Goal: Check status

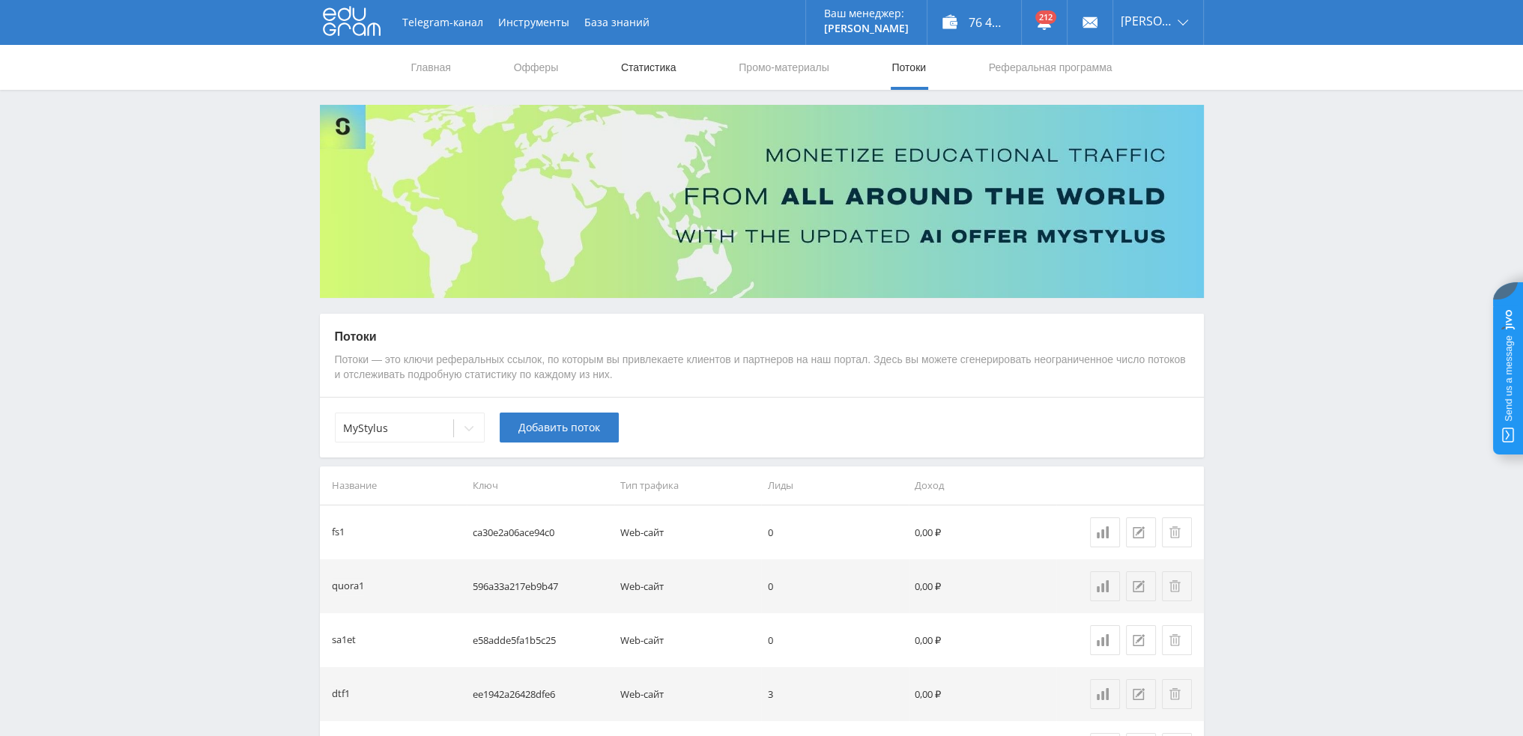
click at [661, 75] on link "Статистика" at bounding box center [648, 67] width 58 height 45
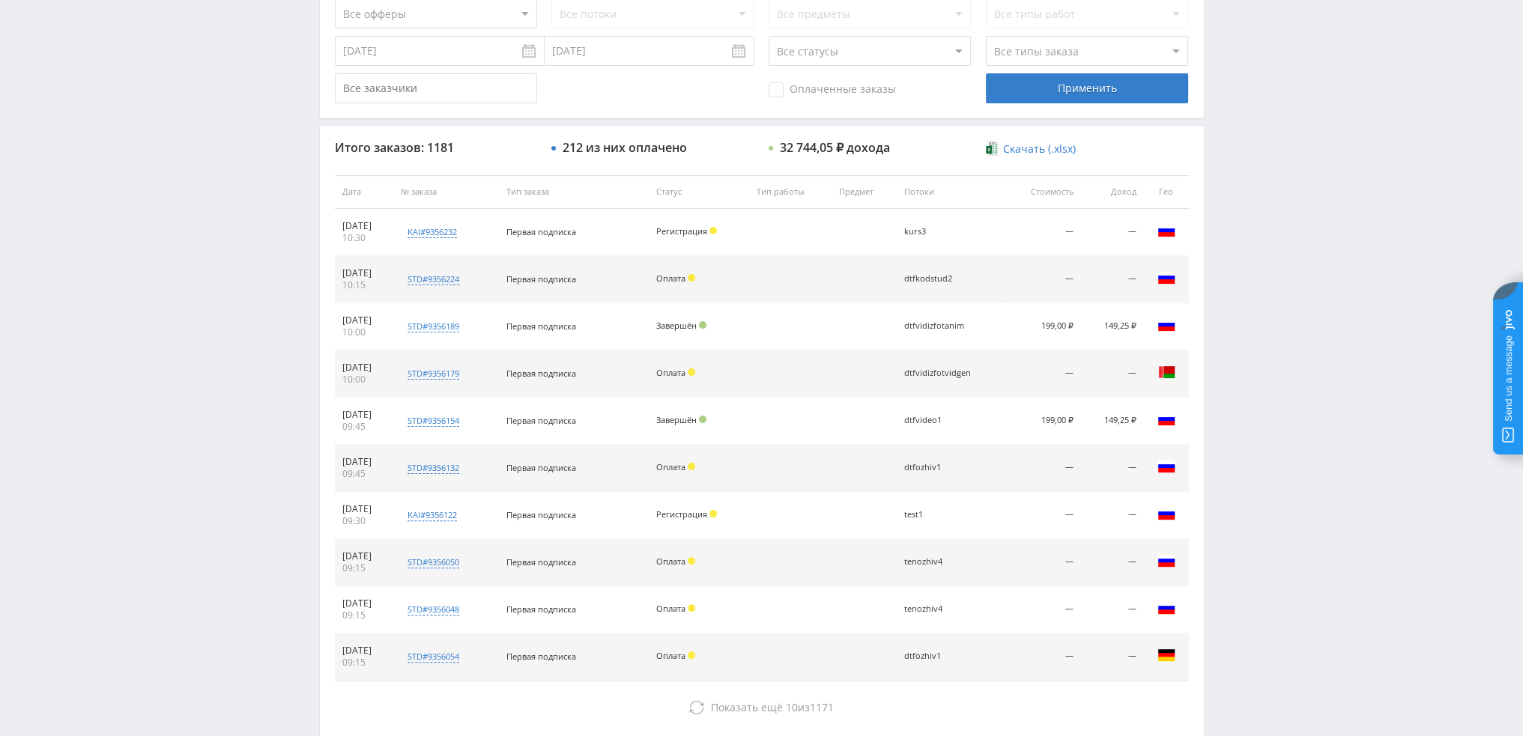
scroll to position [449, 0]
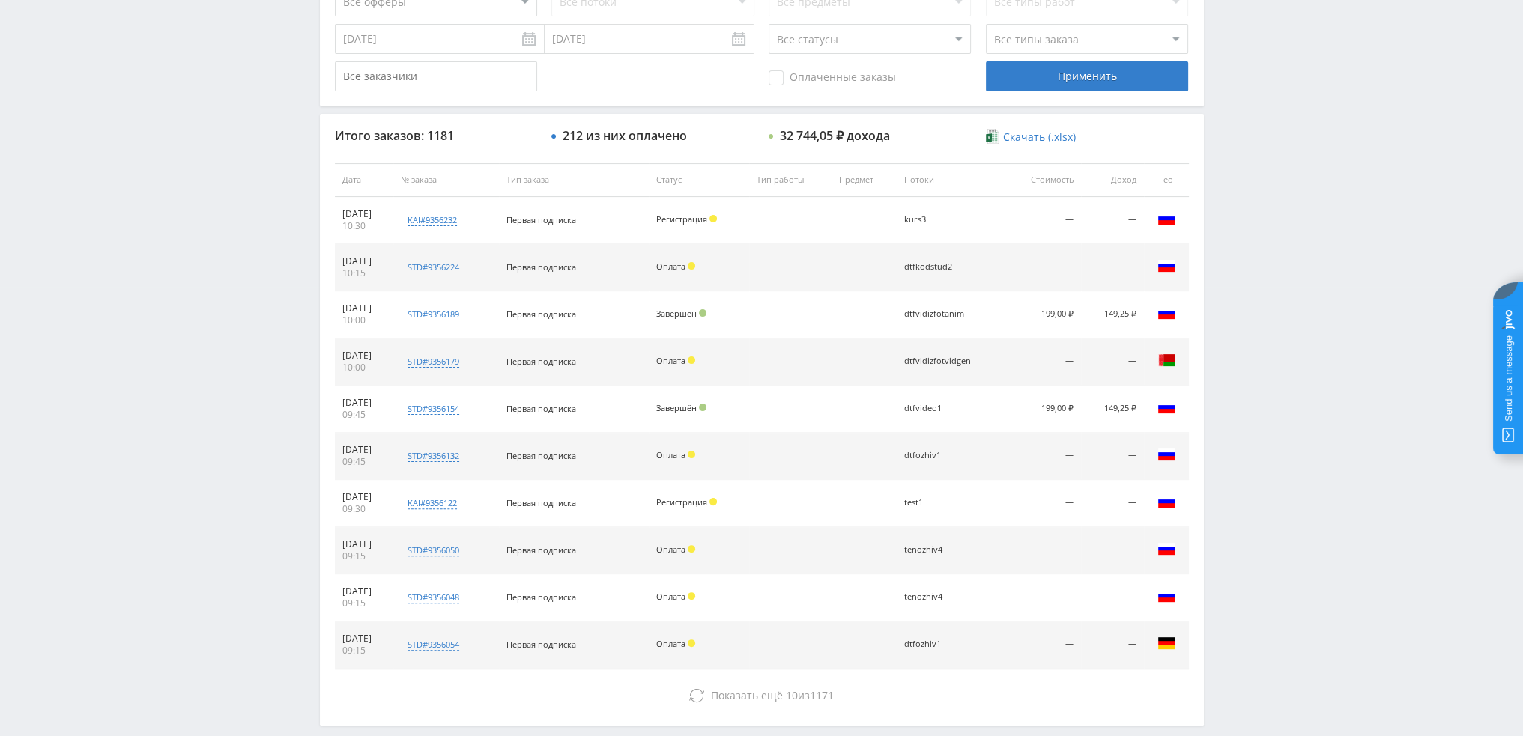
click at [0, 188] on div "Telegram-канал Инструменты База знаний Ваш менеджер: [PERSON_NAME] Online @val_…" at bounding box center [761, 180] width 1523 height 1258
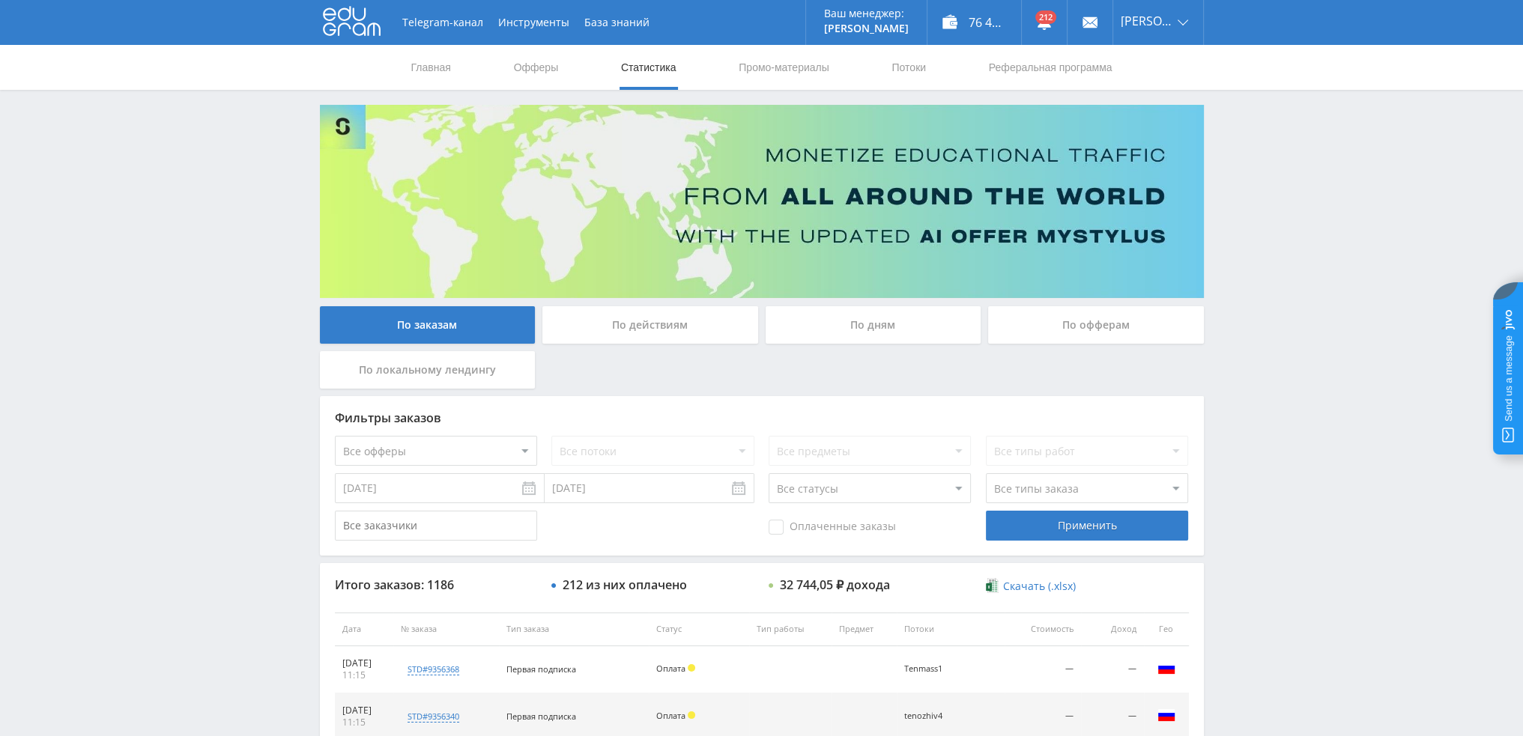
click at [867, 322] on div "По дням" at bounding box center [873, 324] width 216 height 37
click at [0, 0] on input "По дням" at bounding box center [0, 0] width 0 height 0
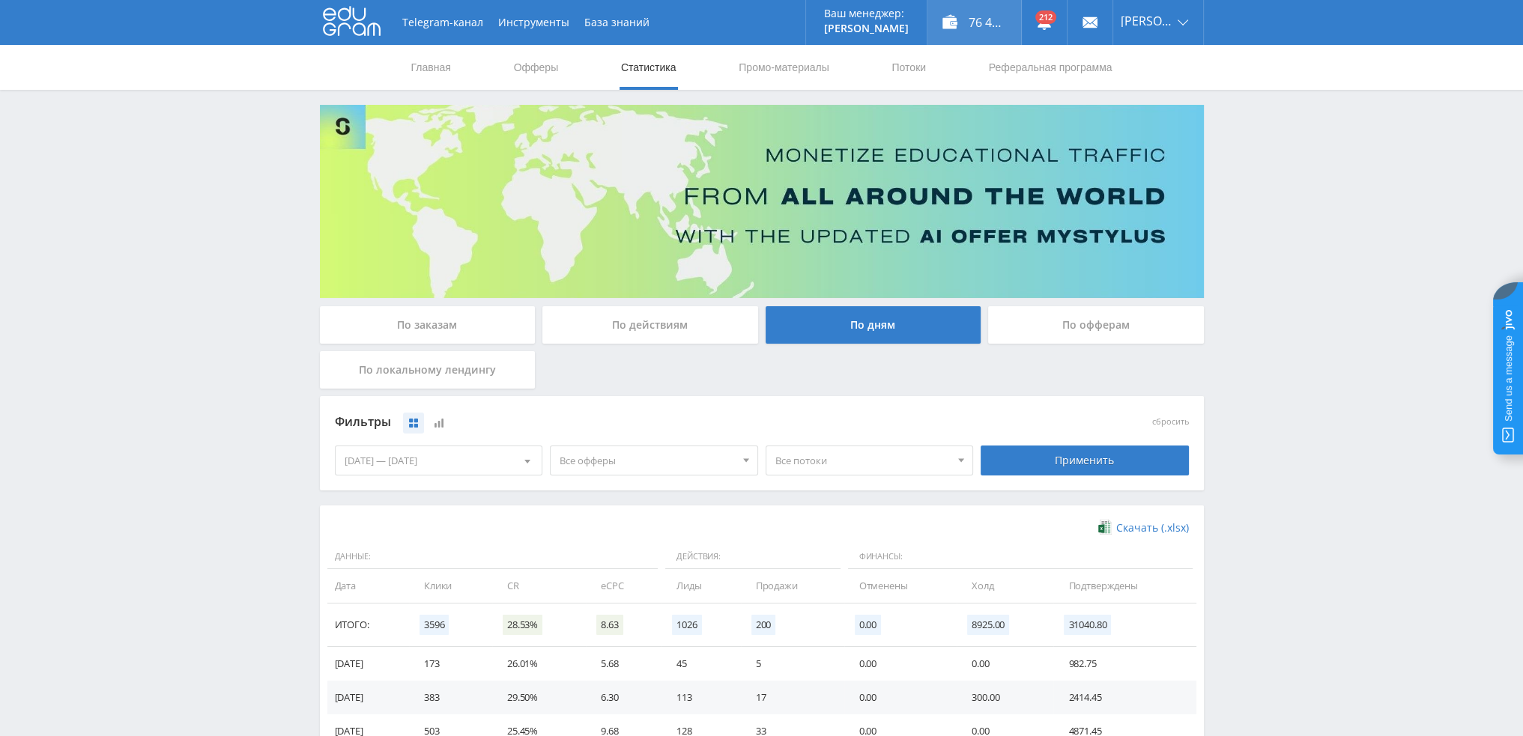
click at [974, 20] on div "76 495,80 ₽" at bounding box center [974, 22] width 94 height 45
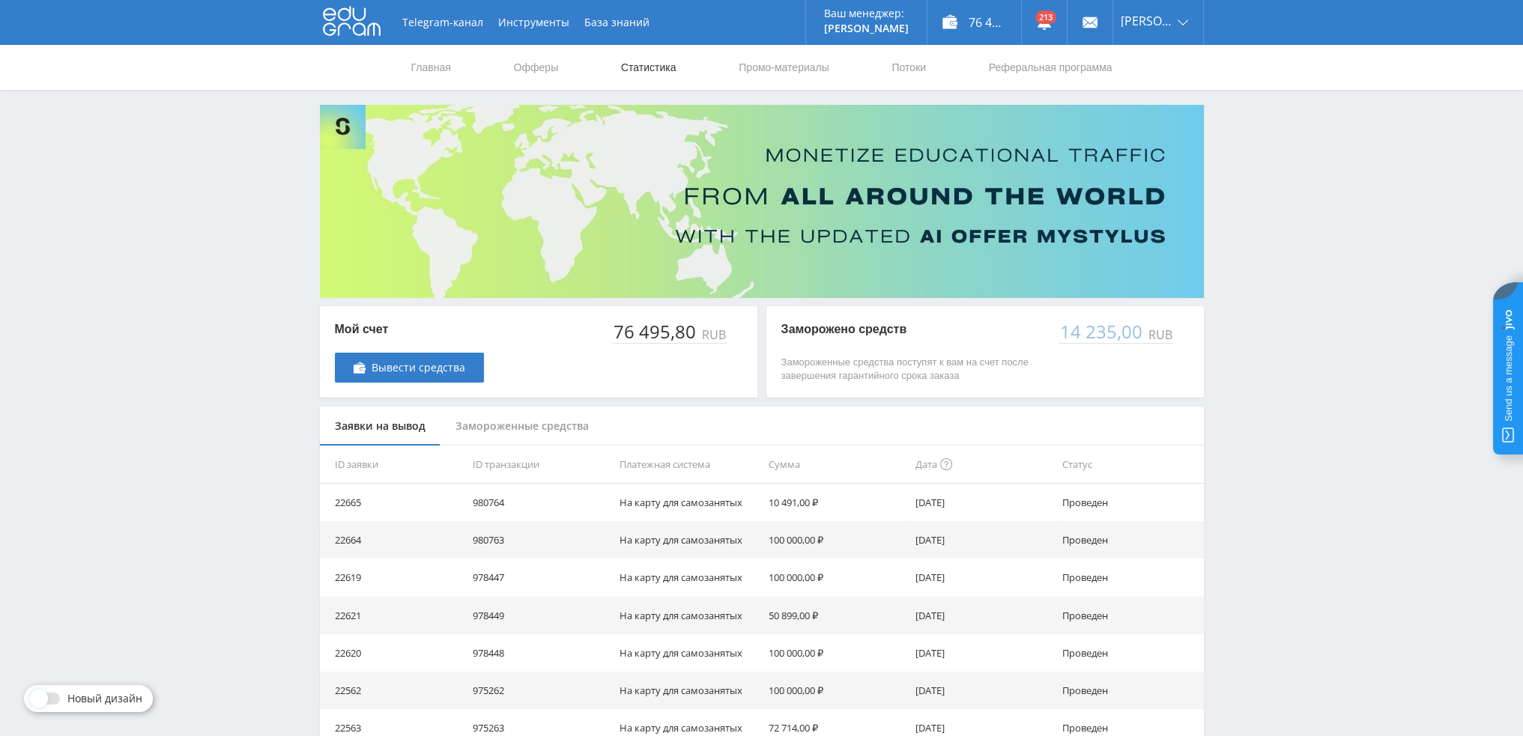
click at [647, 67] on link "Статистика" at bounding box center [648, 67] width 58 height 45
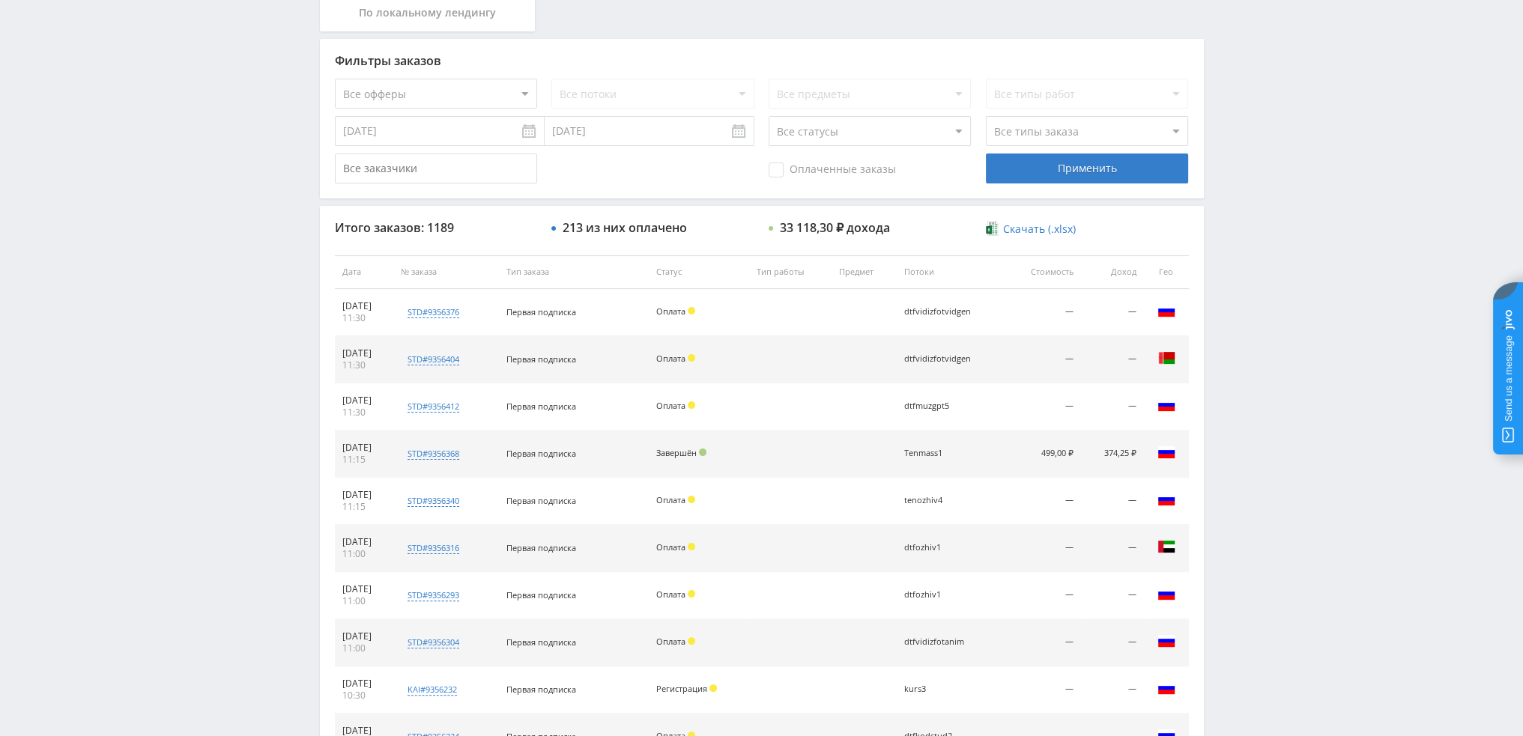
scroll to position [75, 0]
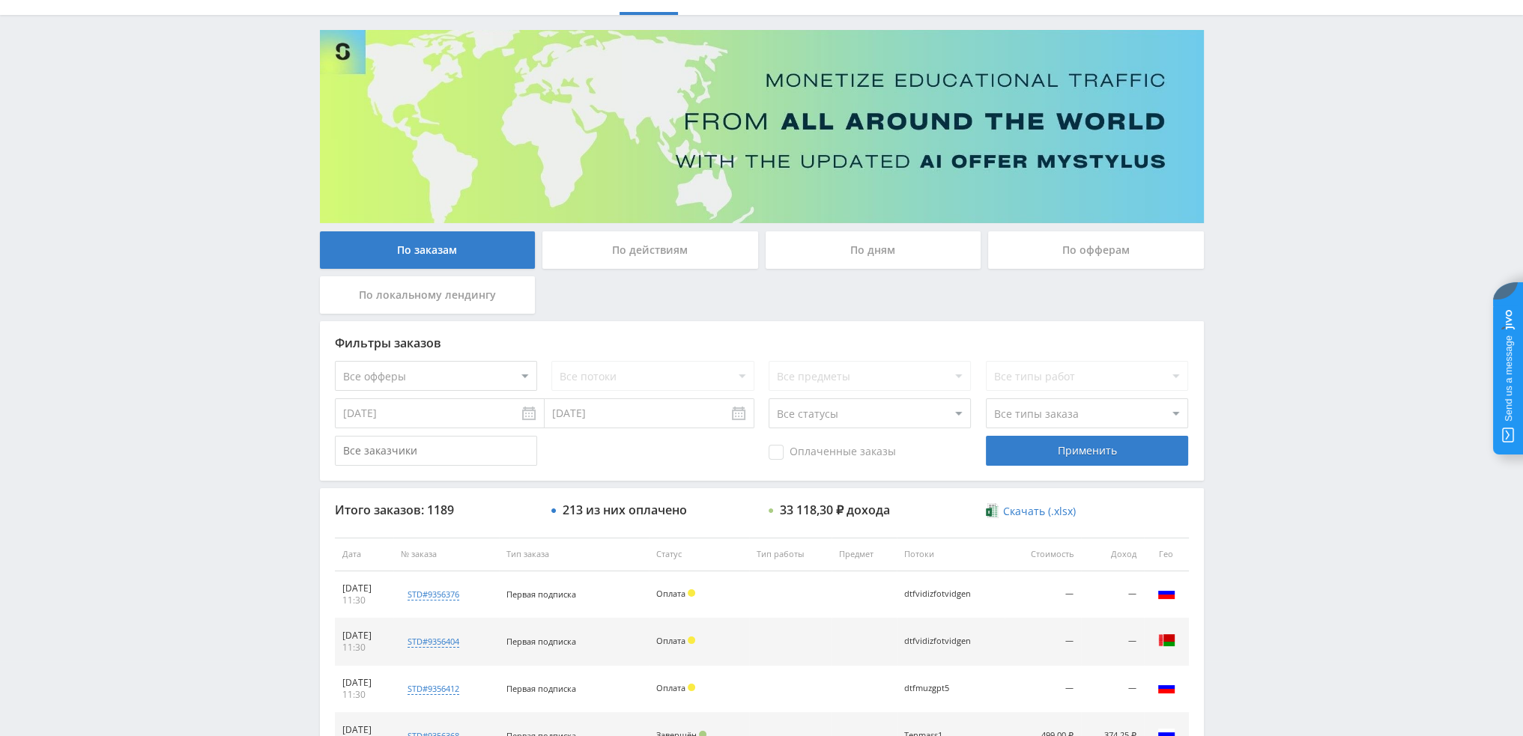
click at [875, 251] on div "По дням" at bounding box center [873, 249] width 216 height 37
click at [0, 0] on input "По дням" at bounding box center [0, 0] width 0 height 0
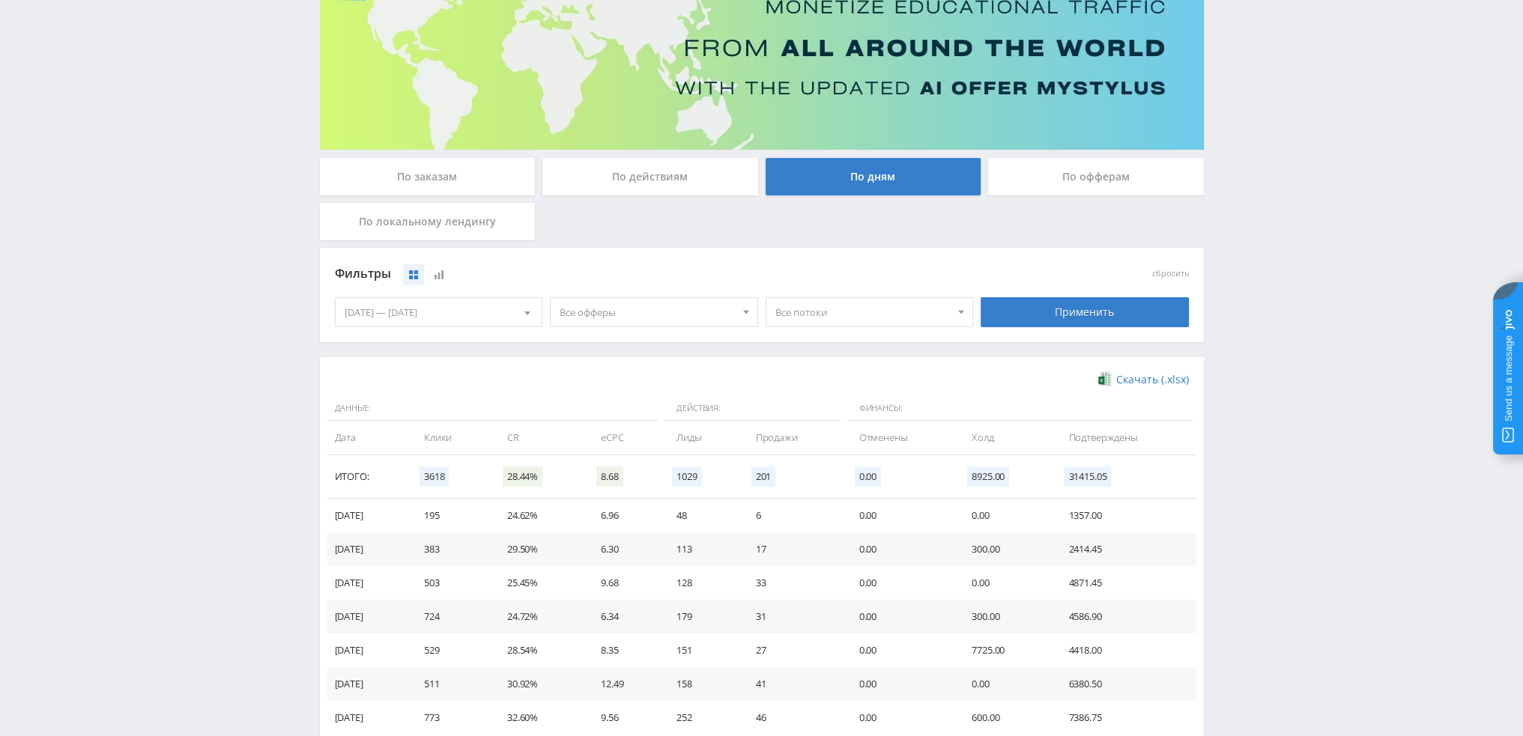
scroll to position [150, 0]
